Goal: Browse casually: Explore the website without a specific task or goal

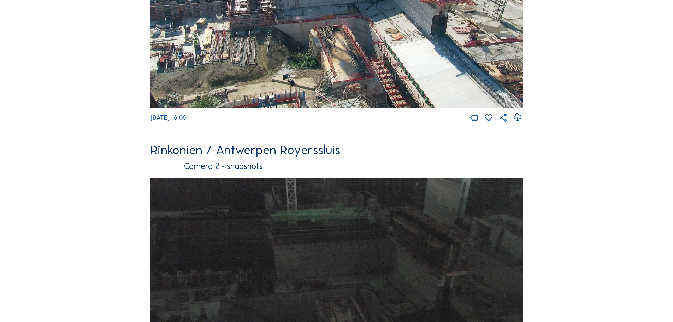
scroll to position [283, 0]
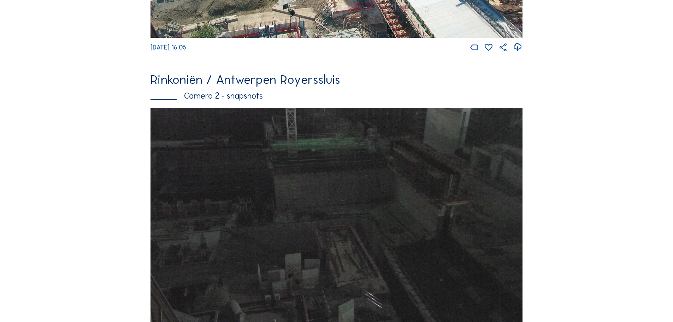
click at [309, 168] on img at bounding box center [336, 217] width 372 height 218
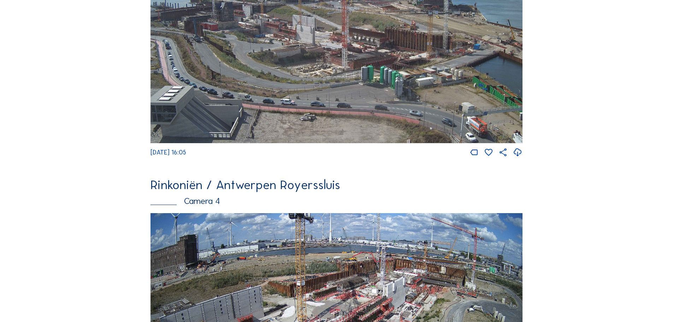
scroll to position [1025, 0]
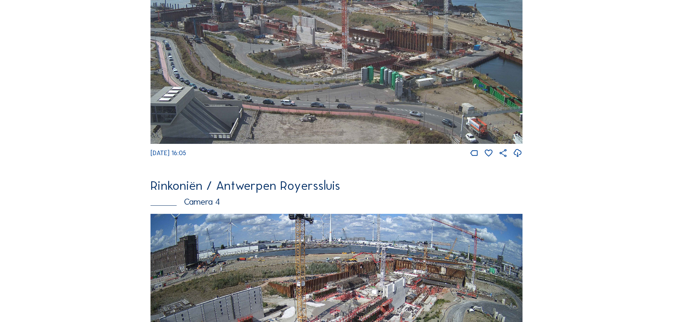
click at [415, 52] on img at bounding box center [336, 38] width 372 height 209
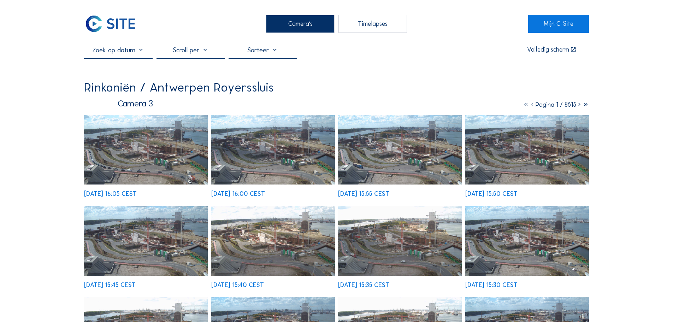
click at [140, 155] on img at bounding box center [146, 150] width 124 height 70
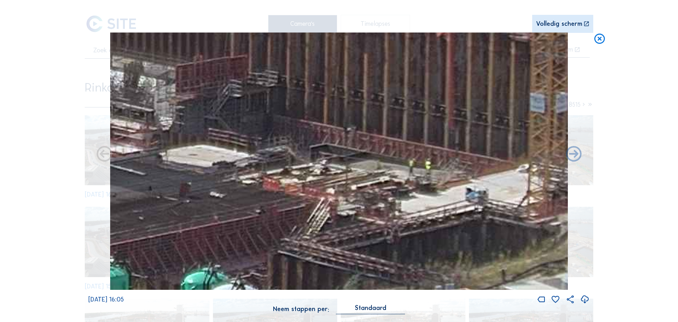
click at [601, 44] on icon at bounding box center [599, 39] width 13 height 13
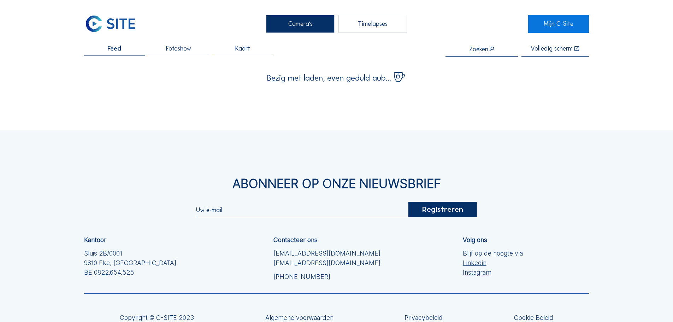
scroll to position [63, 0]
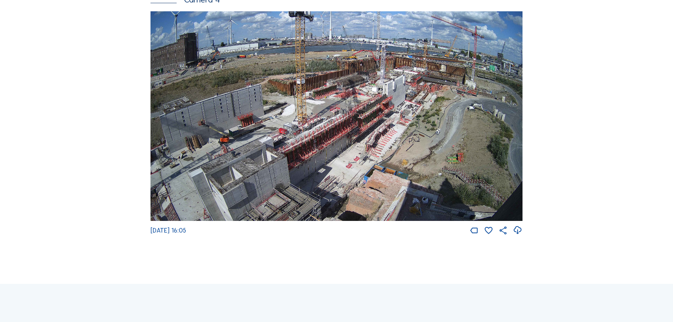
click at [345, 104] on img at bounding box center [336, 115] width 372 height 209
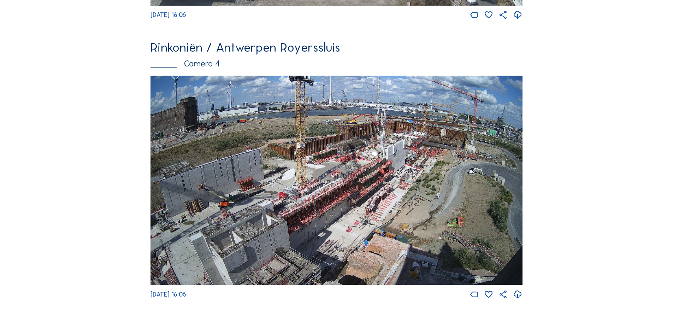
scroll to position [1230, 0]
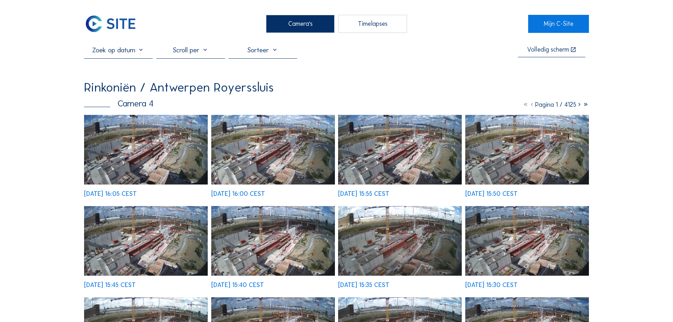
click at [125, 150] on img at bounding box center [146, 150] width 124 height 70
